Goal: Use online tool/utility: Utilize a website feature to perform a specific function

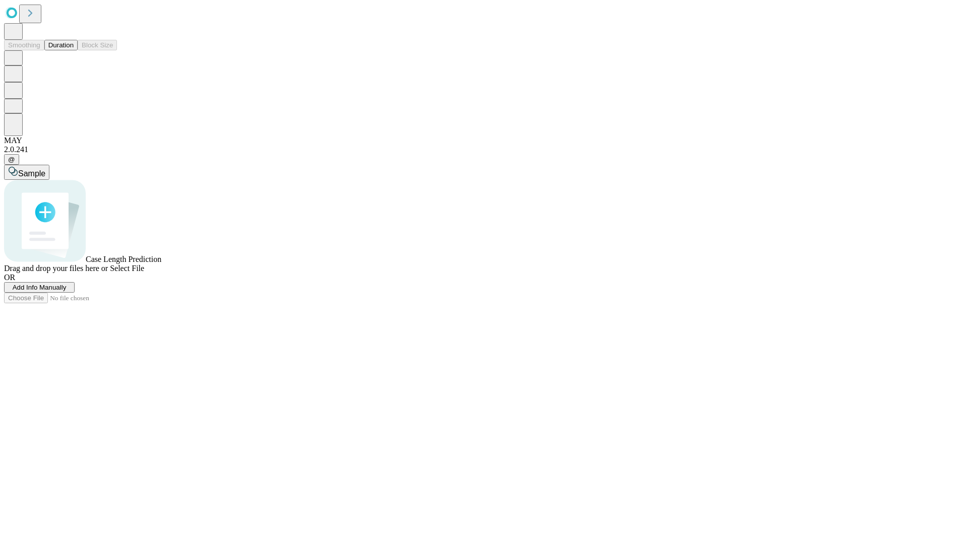
click at [74, 50] on button "Duration" at bounding box center [60, 45] width 33 height 11
click at [67, 291] on span "Add Info Manually" at bounding box center [40, 288] width 54 height 8
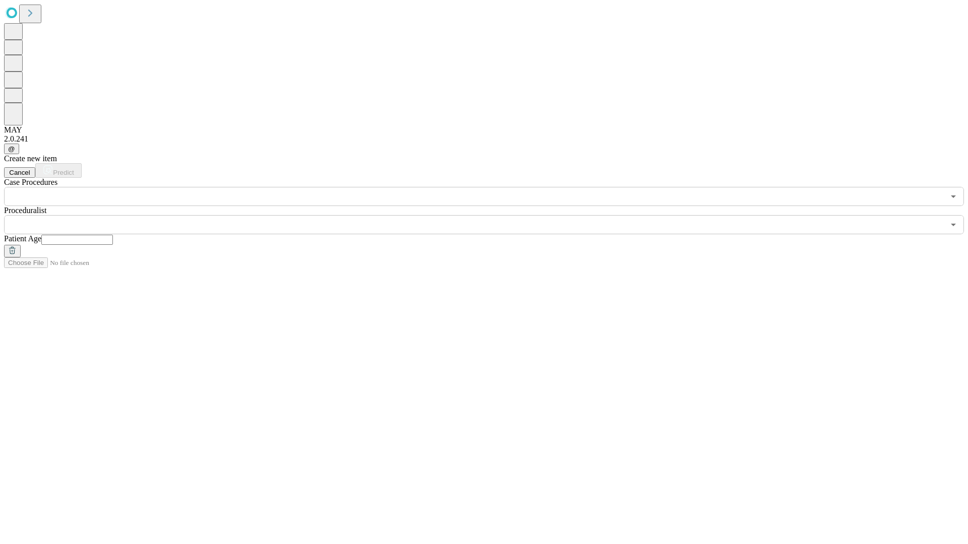
click at [113, 235] on input "text" at bounding box center [77, 240] width 72 height 10
type input "**"
click at [491, 215] on input "text" at bounding box center [474, 224] width 940 height 19
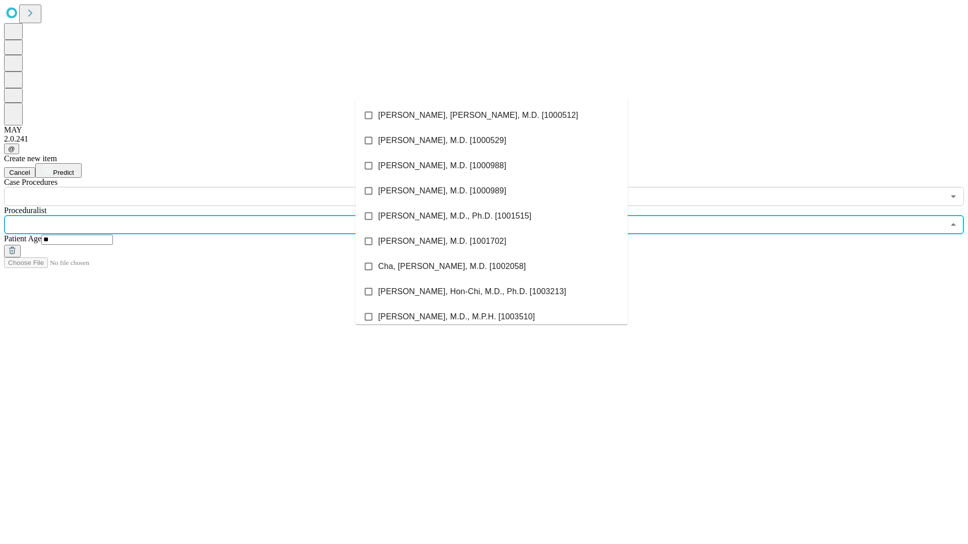
click at [491, 115] on li "[PERSON_NAME], [PERSON_NAME], M.D. [1000512]" at bounding box center [491, 115] width 272 height 25
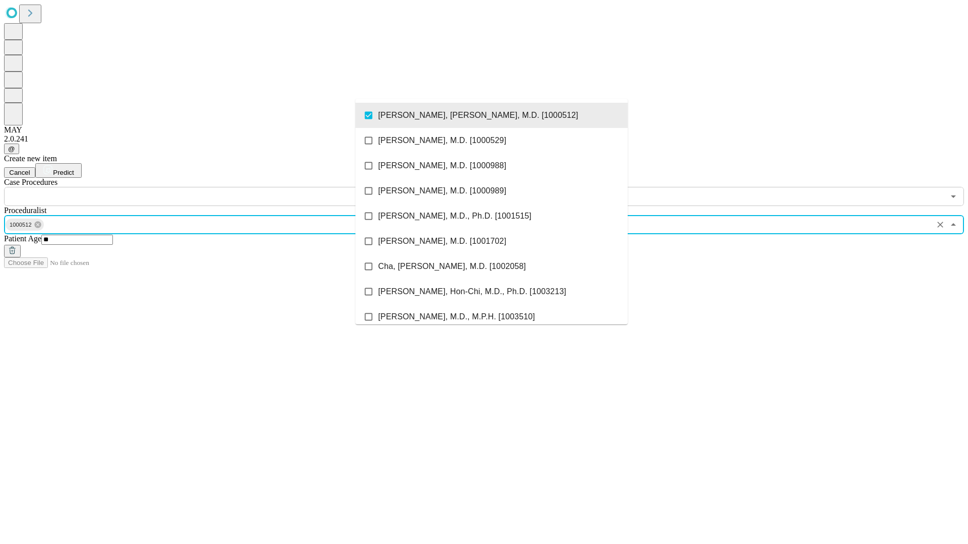
click at [212, 187] on input "text" at bounding box center [474, 196] width 940 height 19
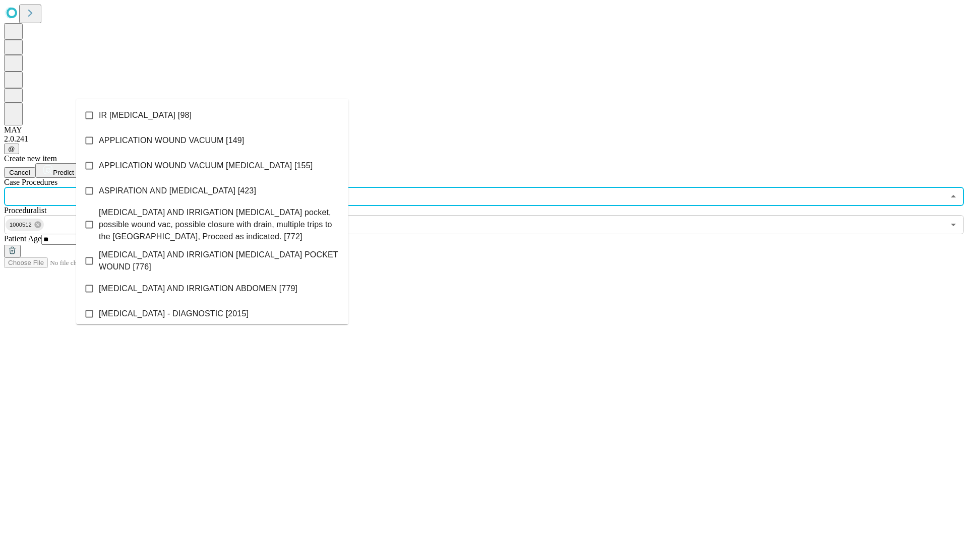
click at [212, 115] on li "IR [MEDICAL_DATA] [98]" at bounding box center [212, 115] width 272 height 25
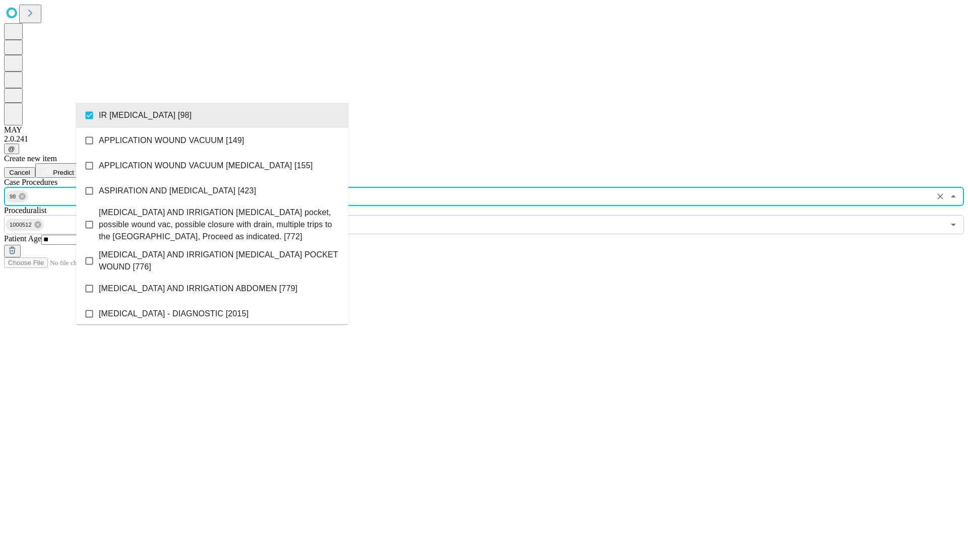
click at [74, 169] on span "Predict" at bounding box center [63, 173] width 21 height 8
